Goal: Information Seeking & Learning: Learn about a topic

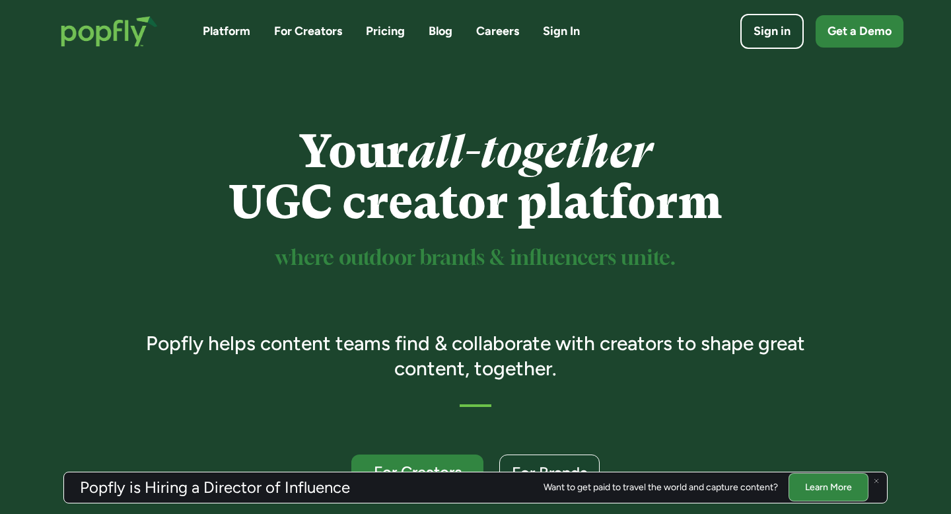
click at [433, 28] on link "Blog" at bounding box center [440, 31] width 24 height 17
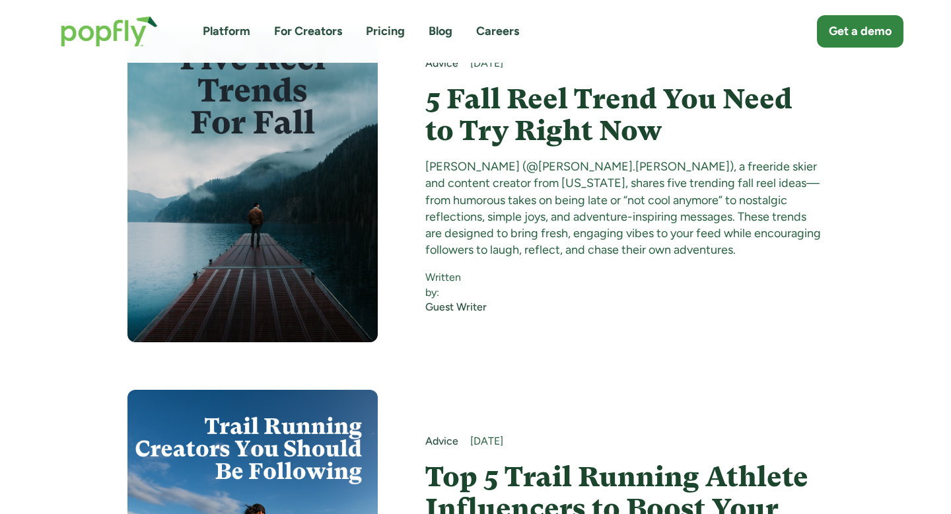
scroll to position [1110, 0]
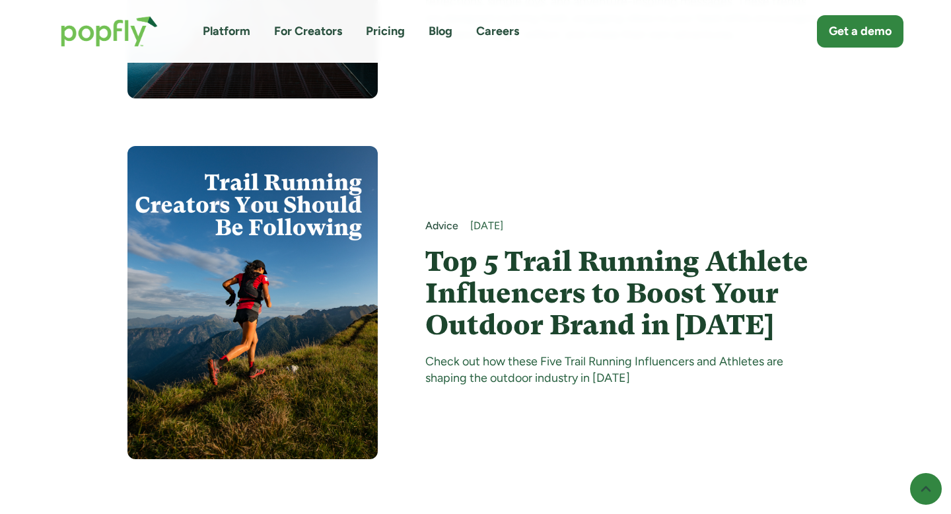
scroll to position [7999, 0]
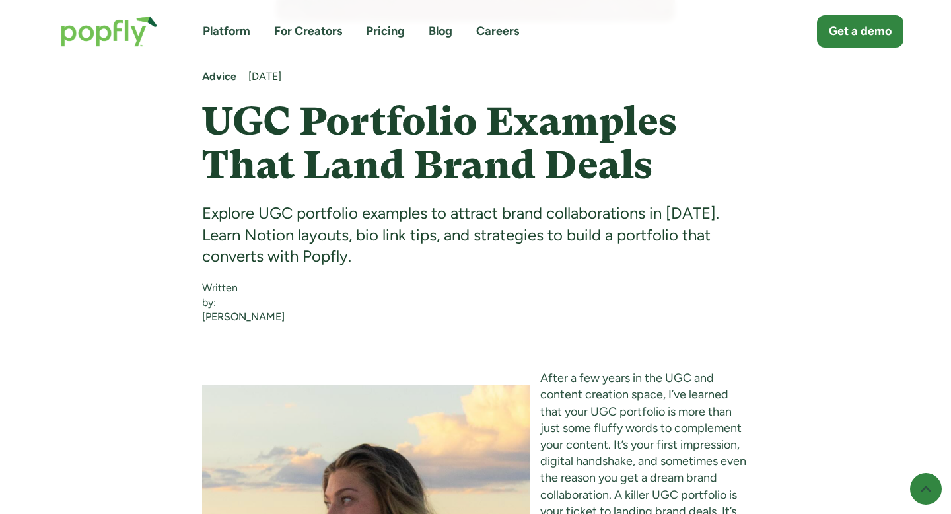
scroll to position [731, 0]
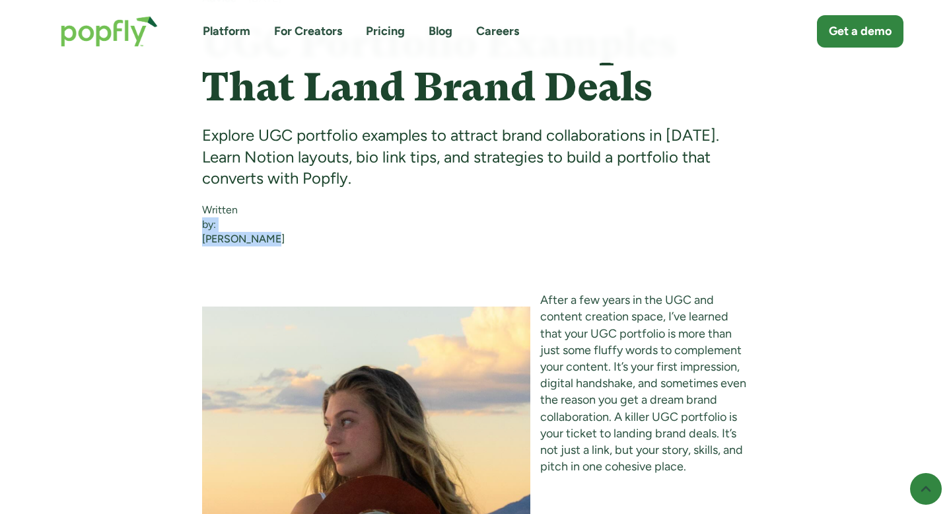
drag, startPoint x: 270, startPoint y: 240, endPoint x: 261, endPoint y: 242, distance: 8.7
click at [261, 242] on div "Written by: Siena Juhlin" at bounding box center [475, 217] width 547 height 57
click at [287, 243] on div "Written by: Siena Juhlin" at bounding box center [475, 217] width 547 height 57
drag, startPoint x: 265, startPoint y: 243, endPoint x: 196, endPoint y: 241, distance: 69.3
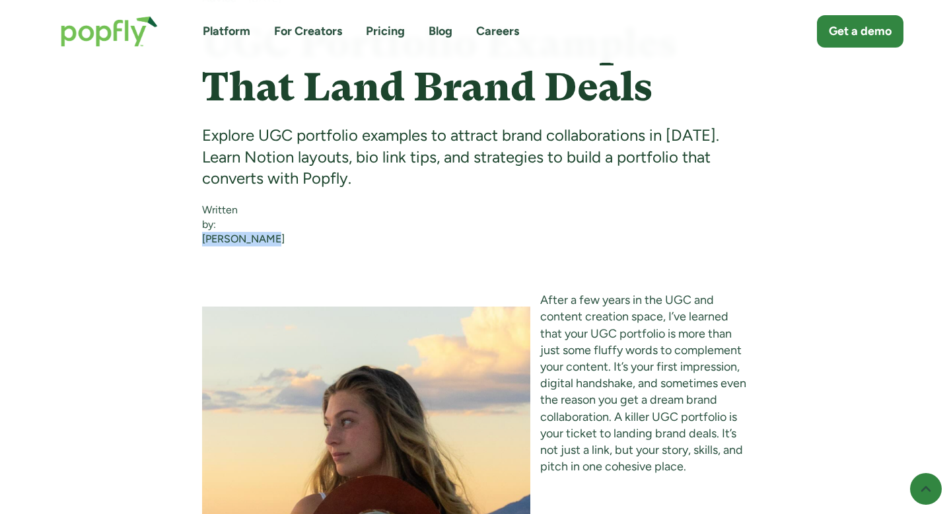
copy div "Siena Juhlin"
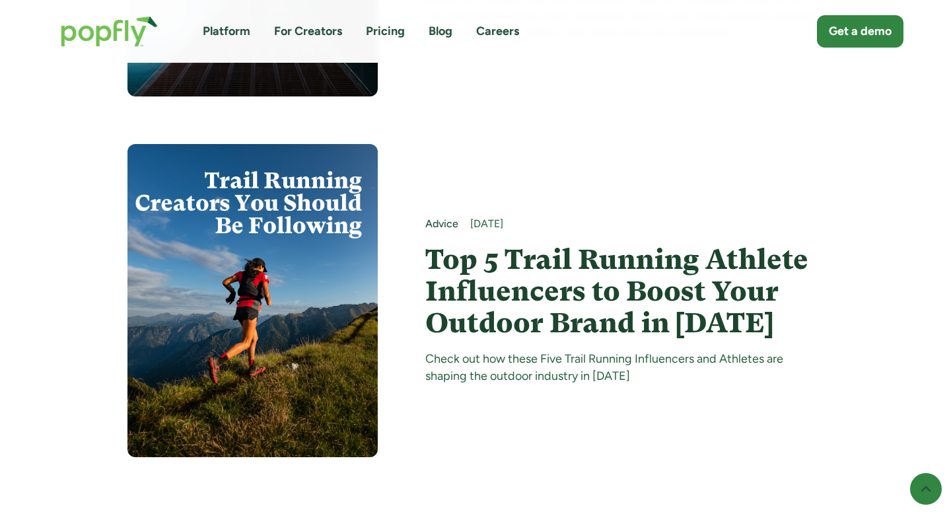
scroll to position [8165, 0]
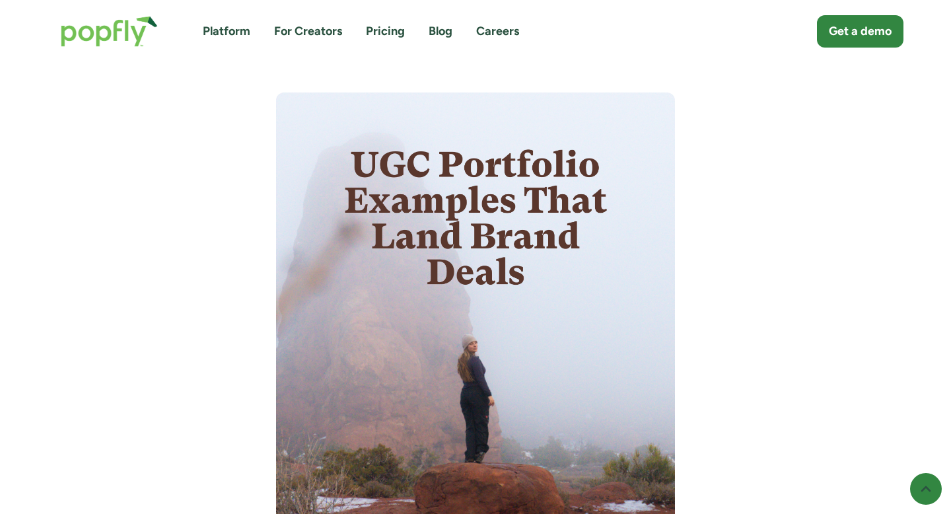
click at [440, 24] on link "Blog" at bounding box center [440, 31] width 24 height 17
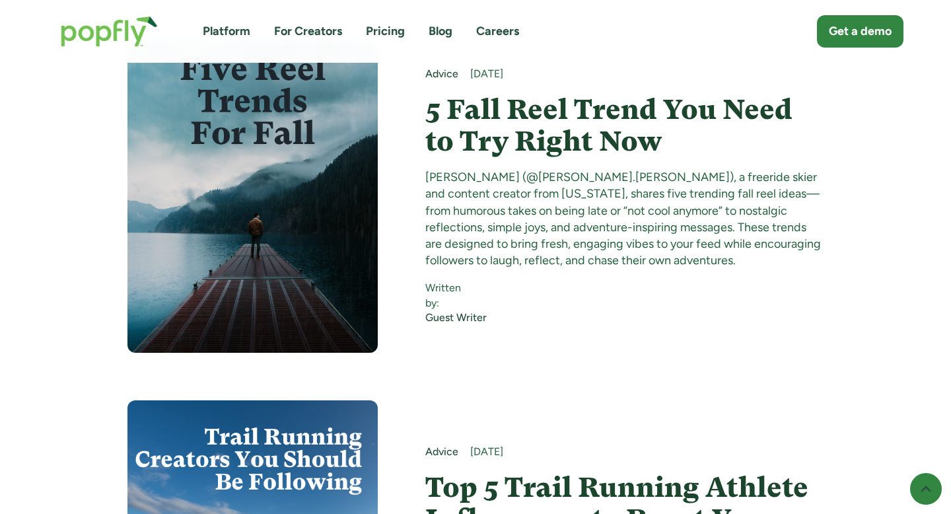
scroll to position [1126, 0]
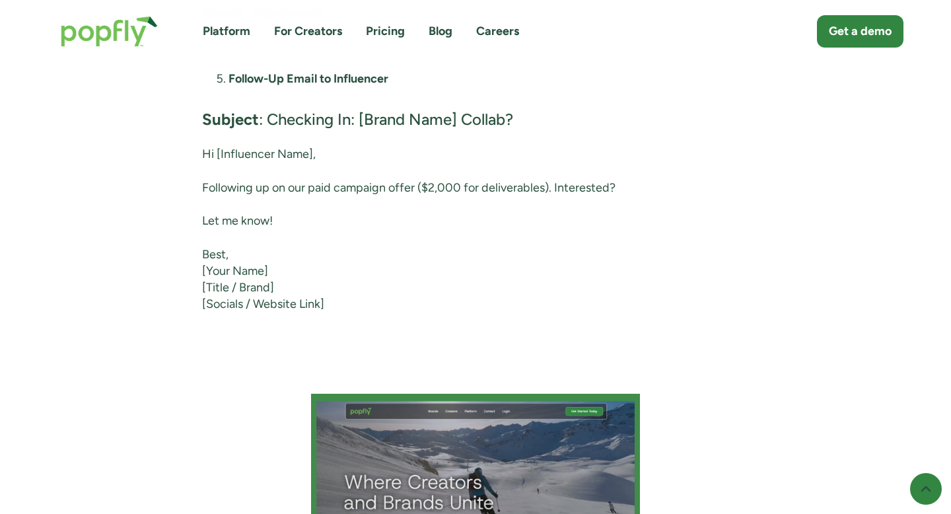
scroll to position [5887, 0]
